Goal: Information Seeking & Learning: Learn about a topic

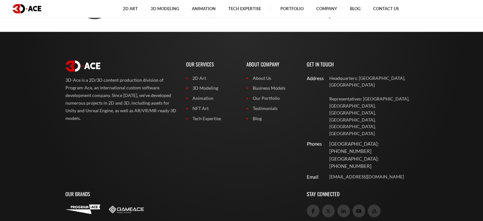
scroll to position [2765, 0]
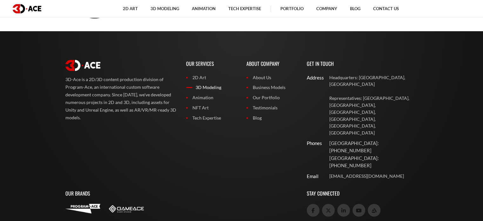
click at [211, 84] on link "3D Modeling" at bounding box center [211, 87] width 51 height 7
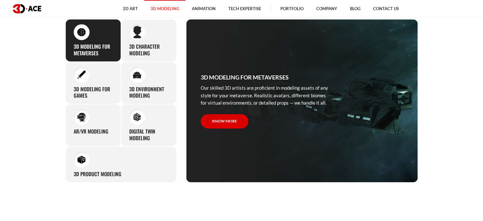
scroll to position [300, 0]
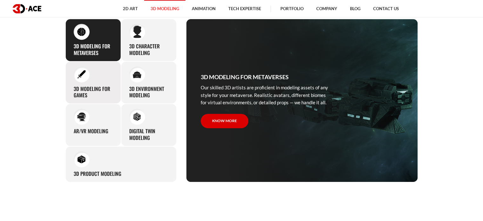
click at [92, 77] on div "3D modeling for games The eye-catching 3D characters, assets, and environments …" at bounding box center [93, 82] width 56 height 43
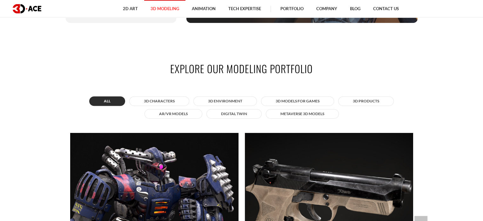
scroll to position [460, 0]
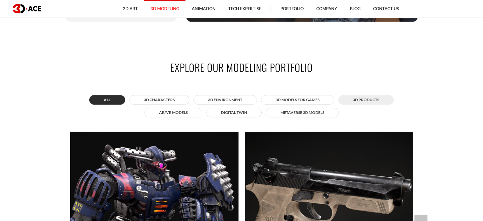
click at [361, 99] on button "3D Products" at bounding box center [366, 100] width 56 height 10
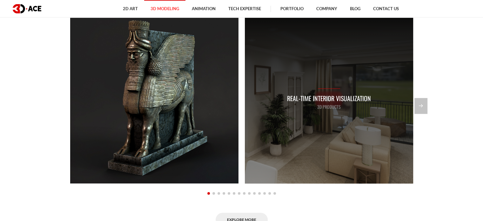
scroll to position [576, 0]
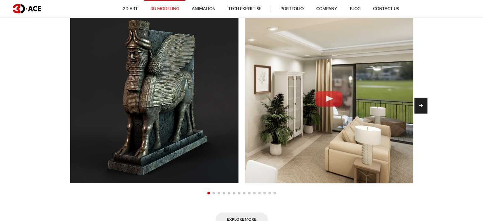
click at [424, 105] on div "Next slide" at bounding box center [420, 105] width 13 height 16
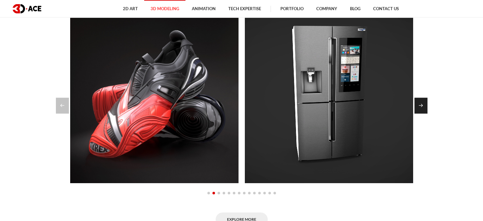
click at [424, 105] on div "Next slide" at bounding box center [420, 105] width 13 height 16
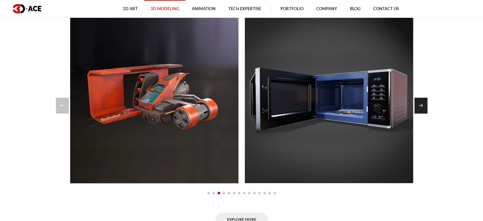
click at [424, 105] on div "Next slide" at bounding box center [420, 105] width 13 height 16
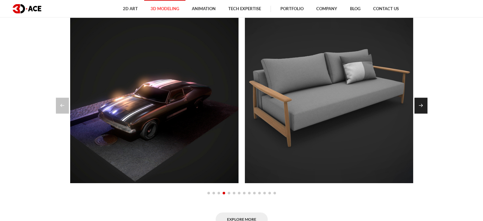
click at [424, 105] on div "Next slide" at bounding box center [420, 105] width 13 height 16
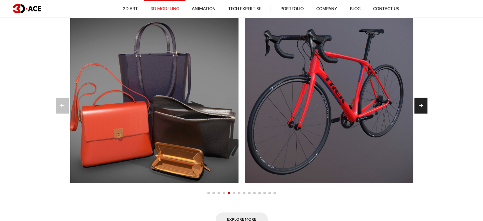
click at [424, 105] on div "Next slide" at bounding box center [420, 105] width 13 height 16
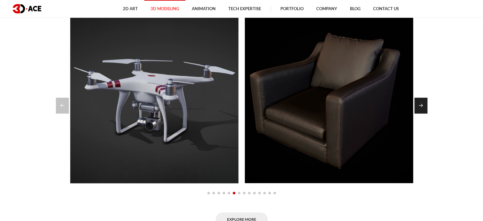
click at [424, 105] on div "Next slide" at bounding box center [420, 105] width 13 height 16
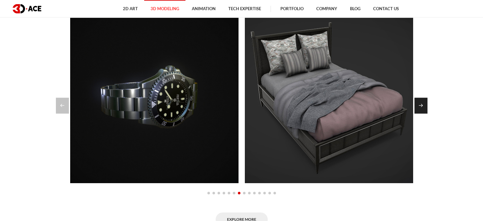
click at [424, 105] on div "Next slide" at bounding box center [420, 105] width 13 height 16
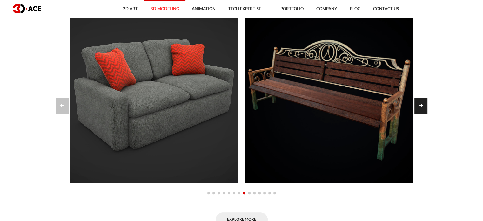
click at [424, 105] on div "Next slide" at bounding box center [420, 105] width 13 height 16
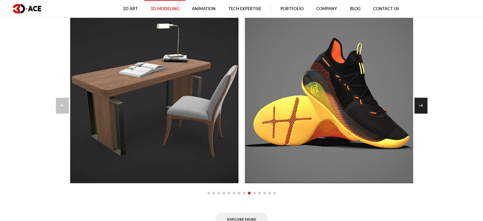
click at [424, 105] on div "Next slide" at bounding box center [420, 105] width 13 height 16
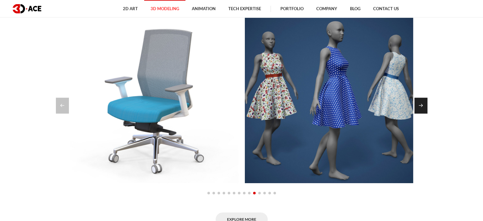
click at [424, 105] on div "Next slide" at bounding box center [420, 105] width 13 height 16
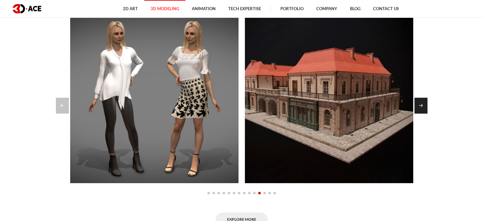
click at [424, 105] on div "Next slide" at bounding box center [420, 105] width 13 height 16
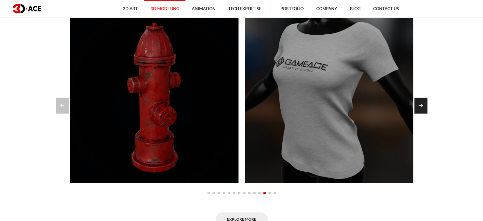
click at [424, 105] on div "Next slide" at bounding box center [420, 105] width 13 height 16
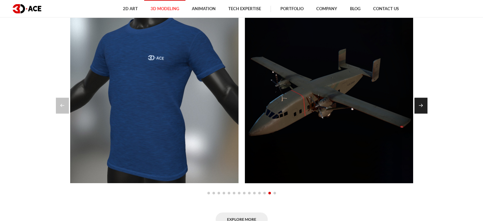
click at [424, 105] on div "Next slide" at bounding box center [420, 105] width 13 height 16
